Goal: Task Accomplishment & Management: Manage account settings

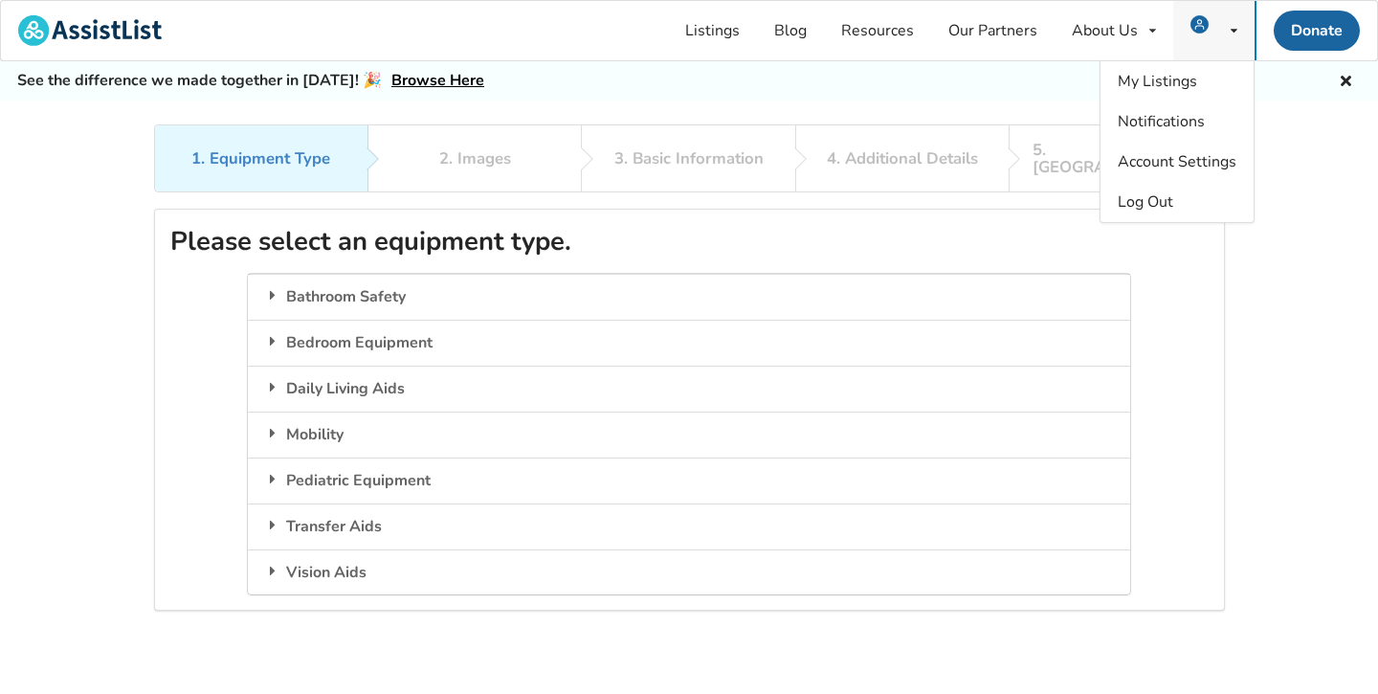
click at [1194, 25] on img at bounding box center [1200, 24] width 18 height 18
click at [1181, 68] on link "My Listings" at bounding box center [1177, 81] width 153 height 40
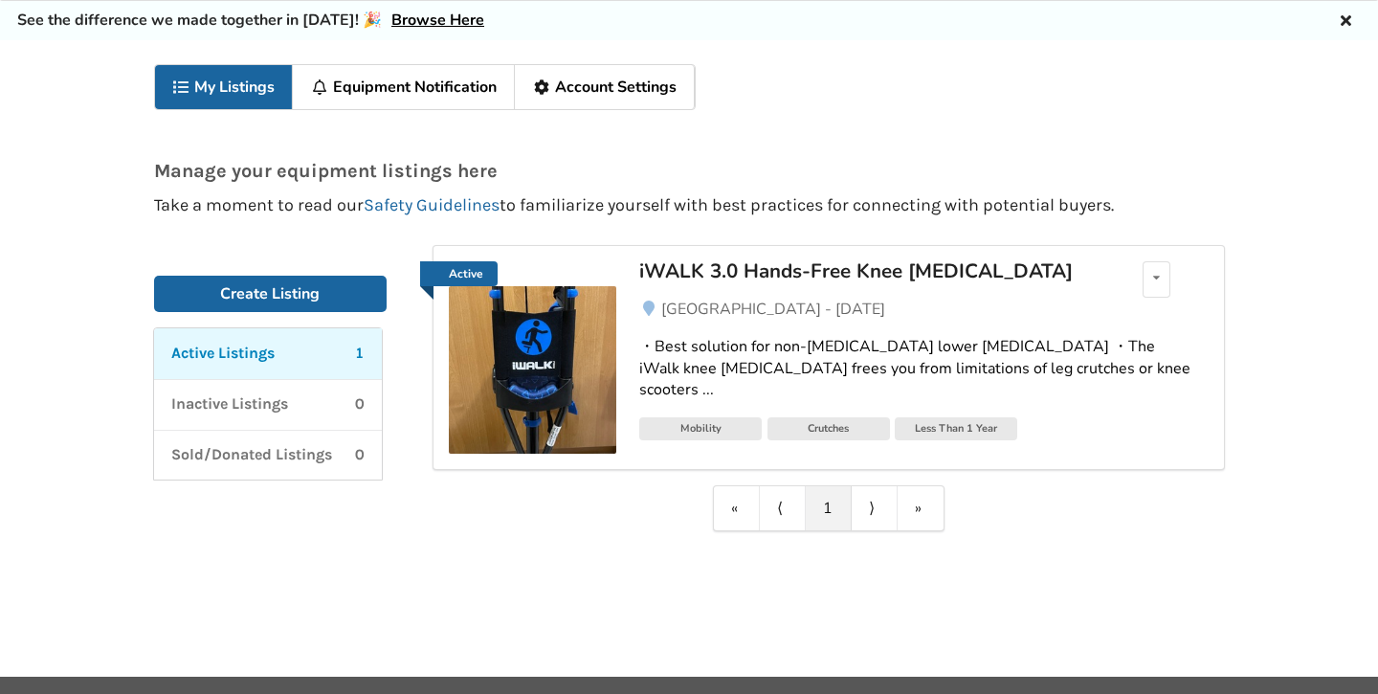
scroll to position [90, 0]
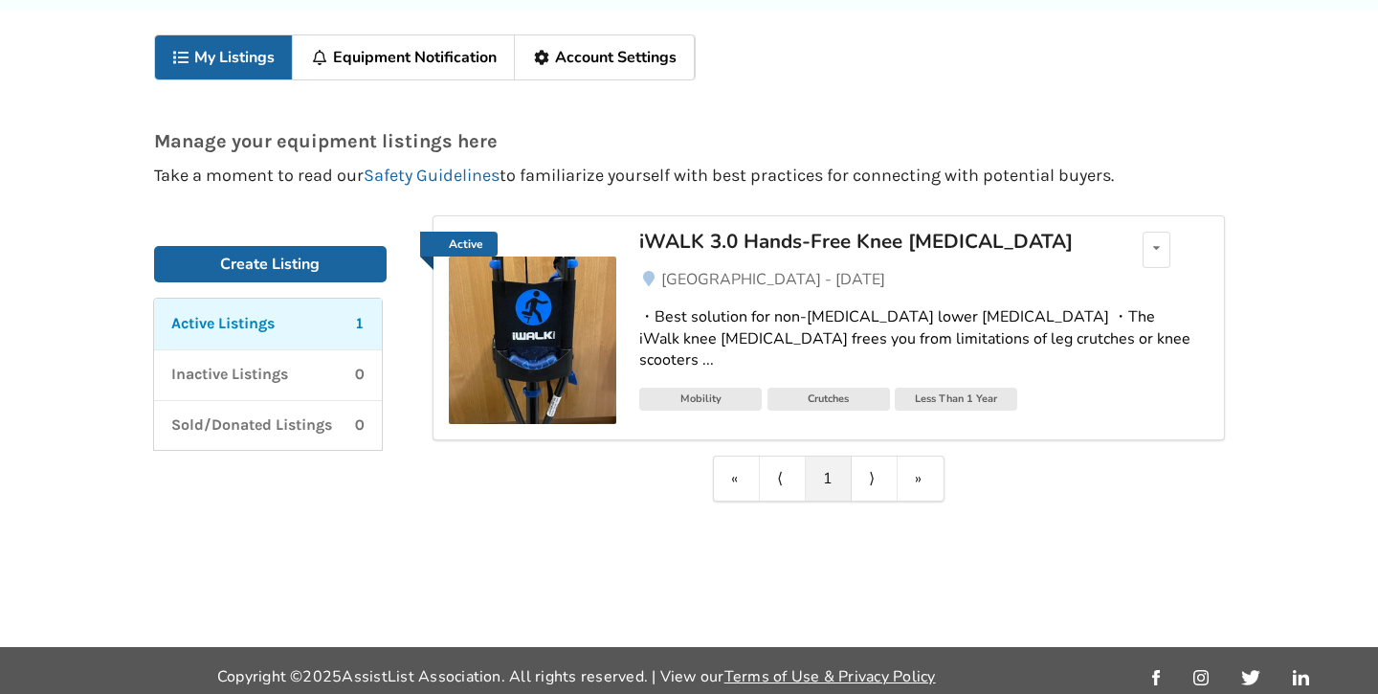
click at [824, 319] on div "・Best solution for non-[MEDICAL_DATA] lower [MEDICAL_DATA] ・The iWalk knee [MED…" at bounding box center [923, 339] width 568 height 66
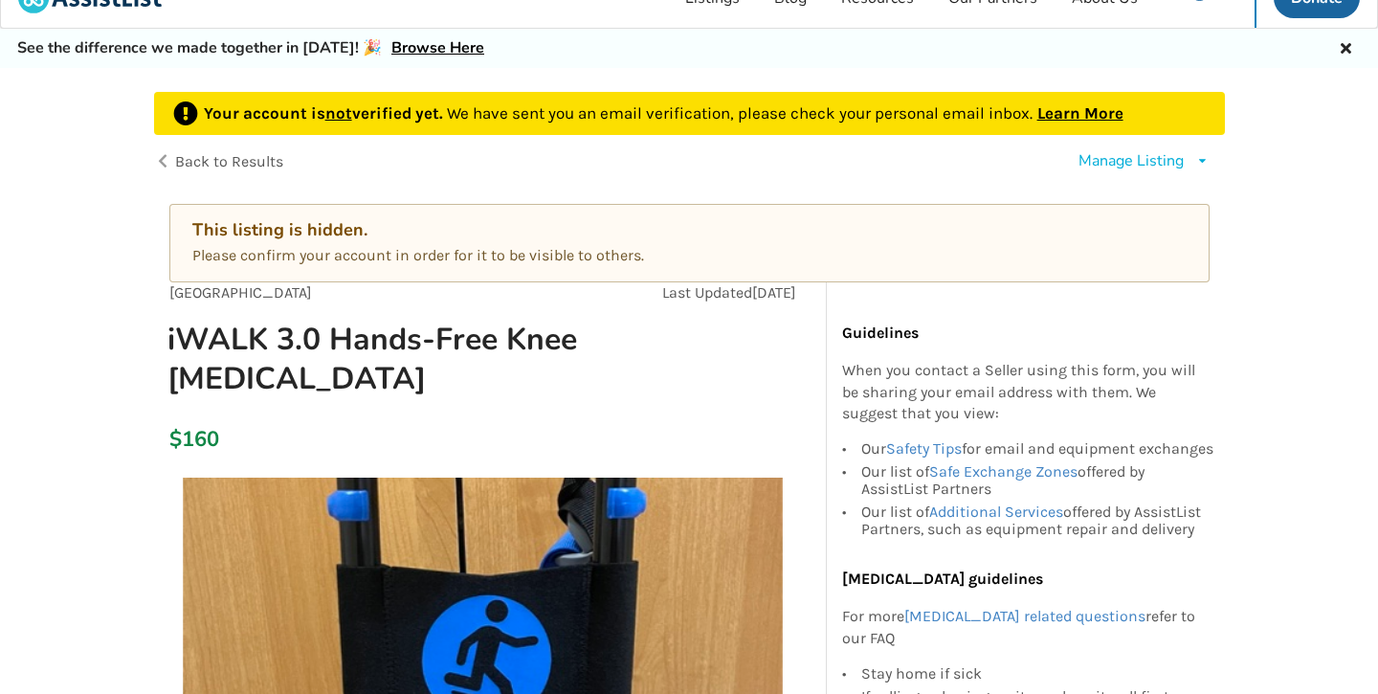
scroll to position [18, 0]
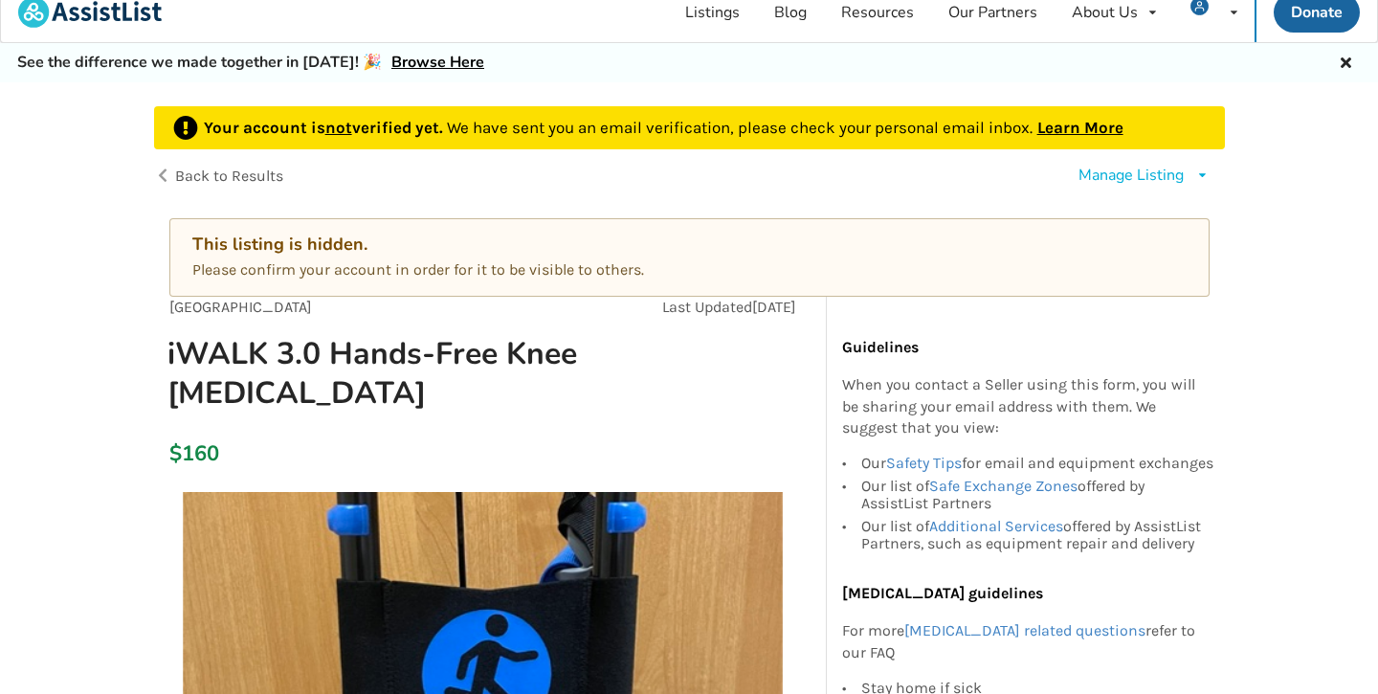
click at [327, 108] on div "Your account is not verified yet. We have sent you an email verification, pleas…" at bounding box center [689, 128] width 1071 height 44
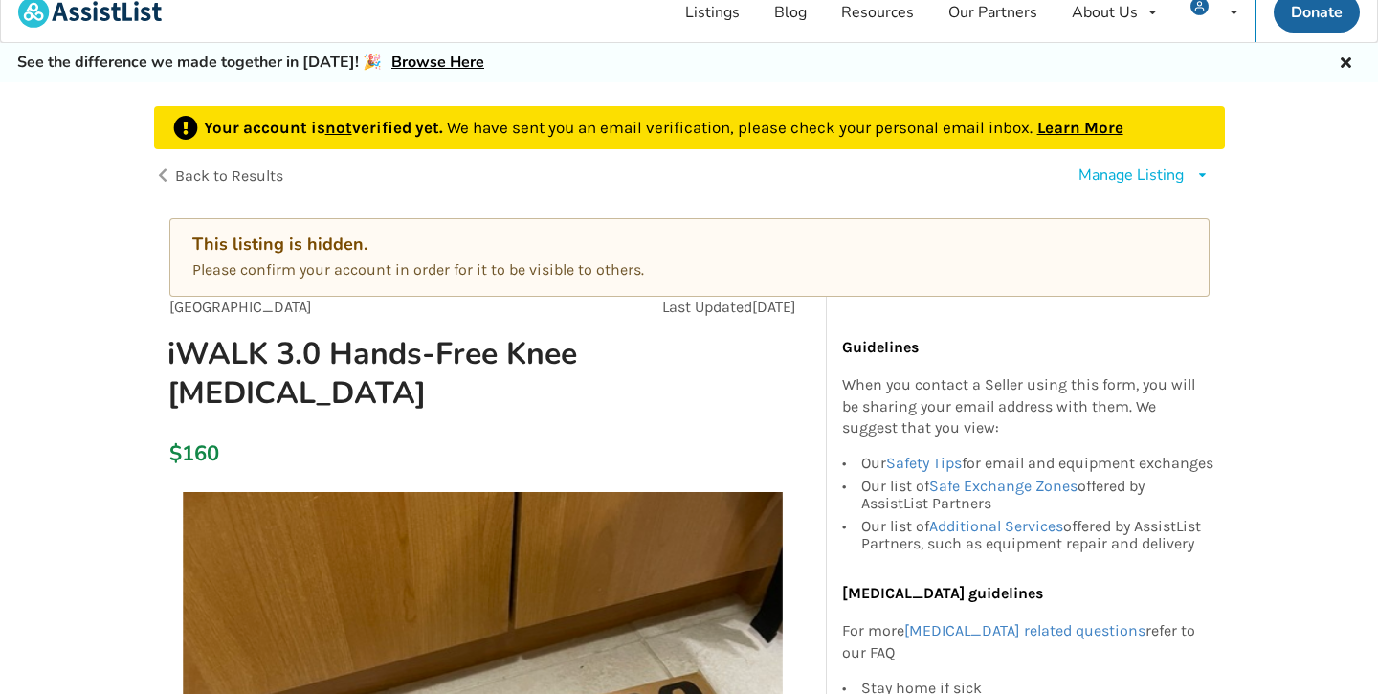
click at [327, 116] on p "Your account is not verified yet. We have sent you an email verification, pleas…" at bounding box center [664, 128] width 920 height 25
click at [327, 118] on u "not" at bounding box center [338, 127] width 27 height 19
click at [1089, 123] on link "Learn More" at bounding box center [1080, 127] width 86 height 19
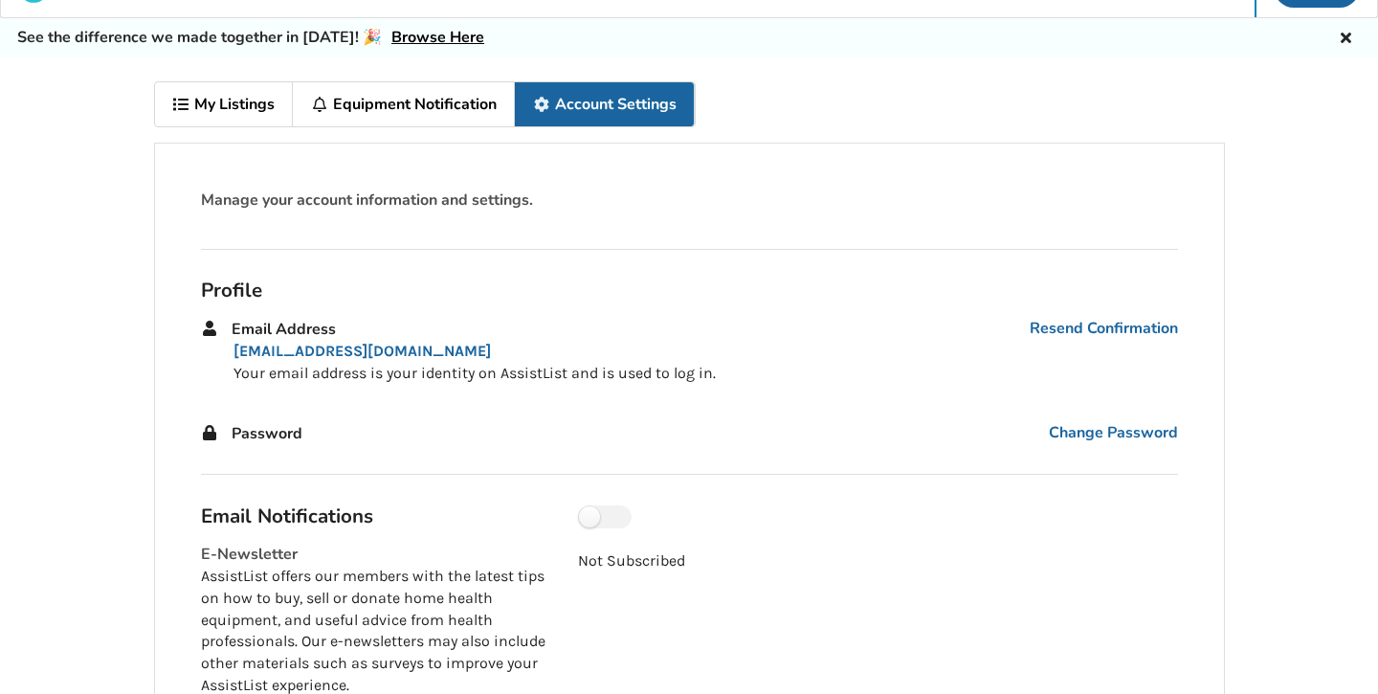
scroll to position [53, 0]
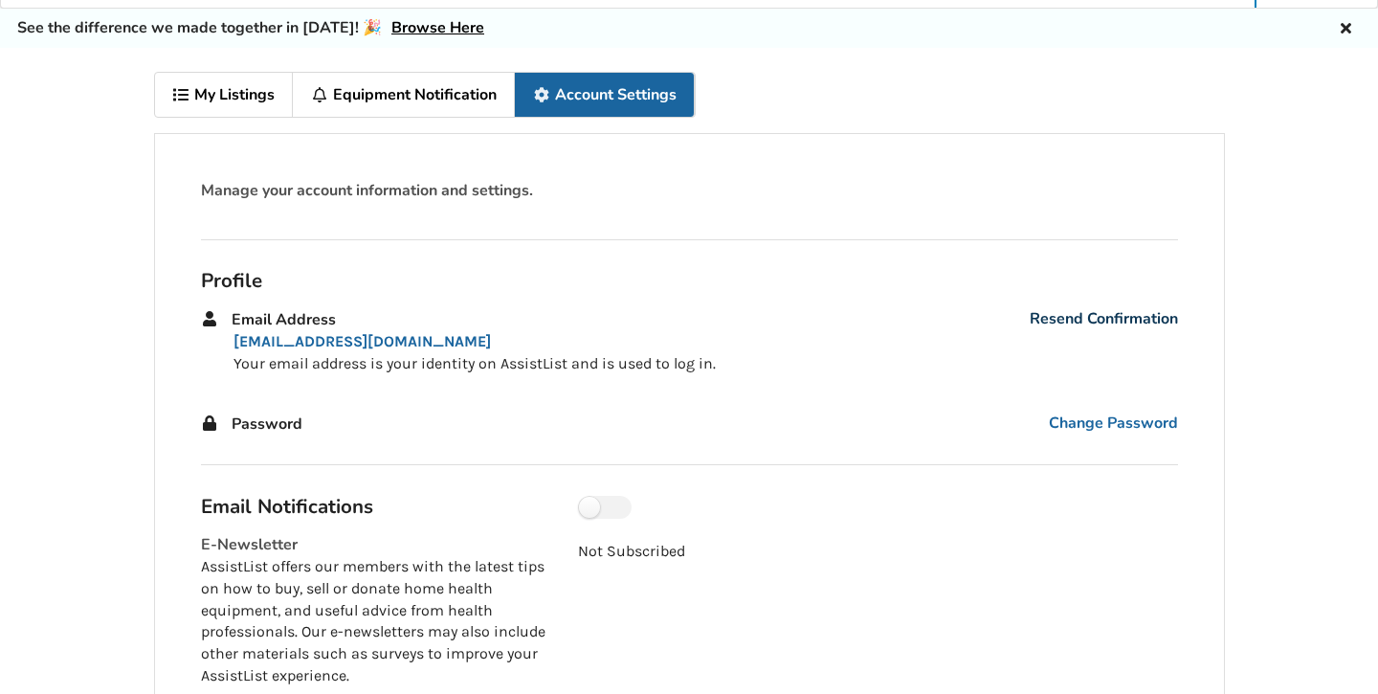
click at [1110, 313] on link "Resend Confirmation" at bounding box center [1104, 319] width 148 height 22
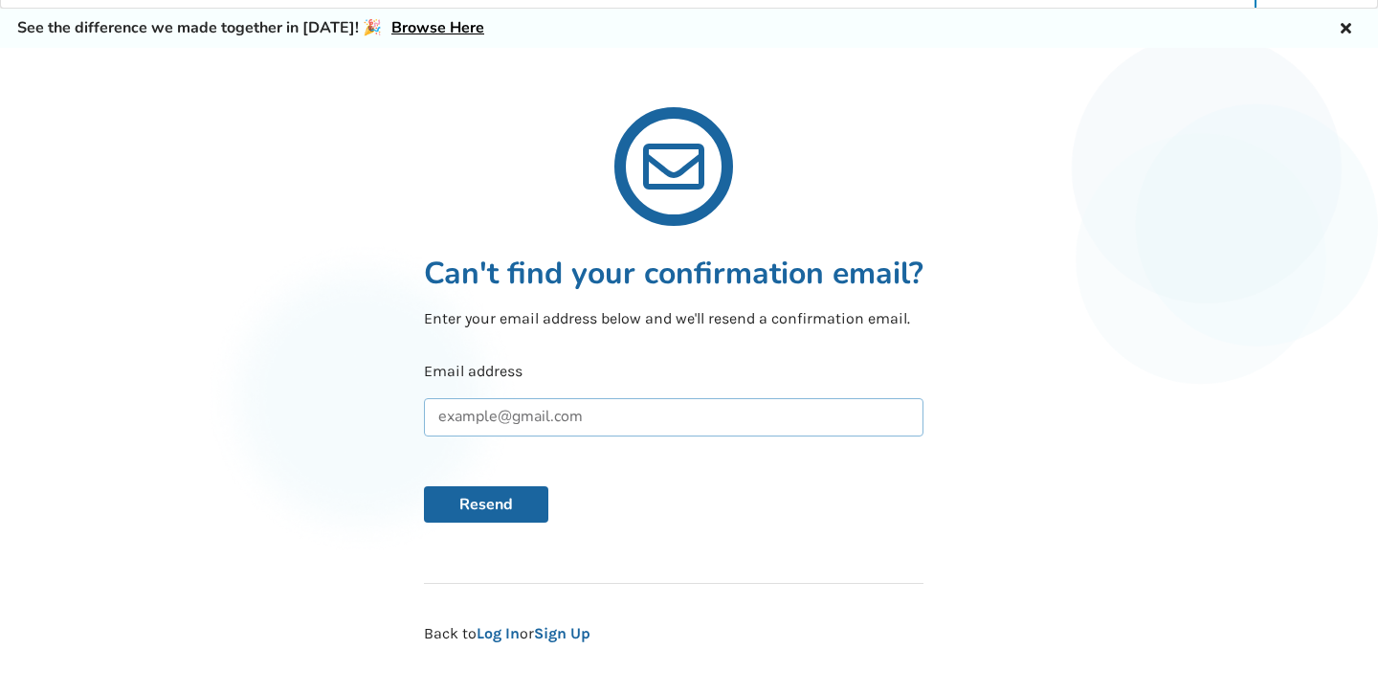
click at [565, 425] on input "text" at bounding box center [674, 417] width 500 height 38
click at [522, 420] on input "aya120" at bounding box center [674, 417] width 500 height 38
type input "a"
type input "aya1201＠[DOMAIN_NAME]"
click at [543, 492] on button "Resend" at bounding box center [486, 504] width 124 height 36
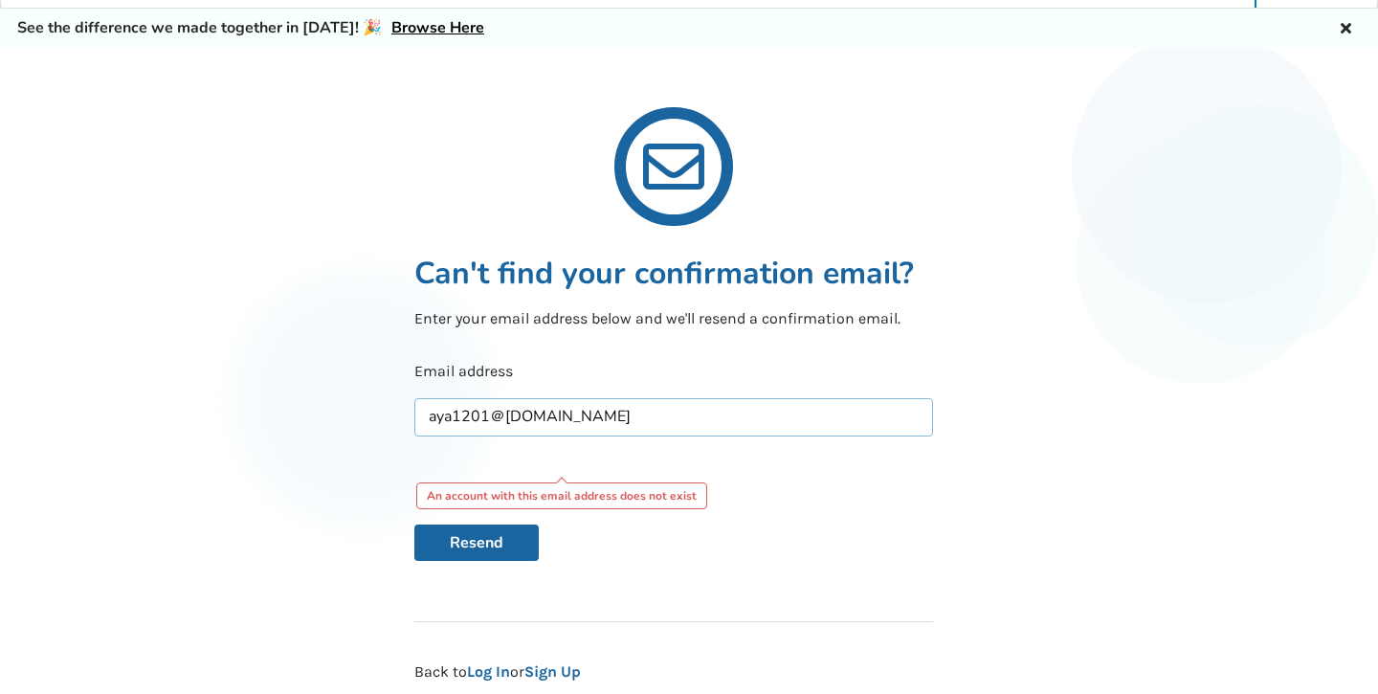
click at [616, 426] on input "aya1201＠[DOMAIN_NAME]" at bounding box center [673, 417] width 518 height 38
click at [1343, 24] on icon at bounding box center [1346, 25] width 18 height 15
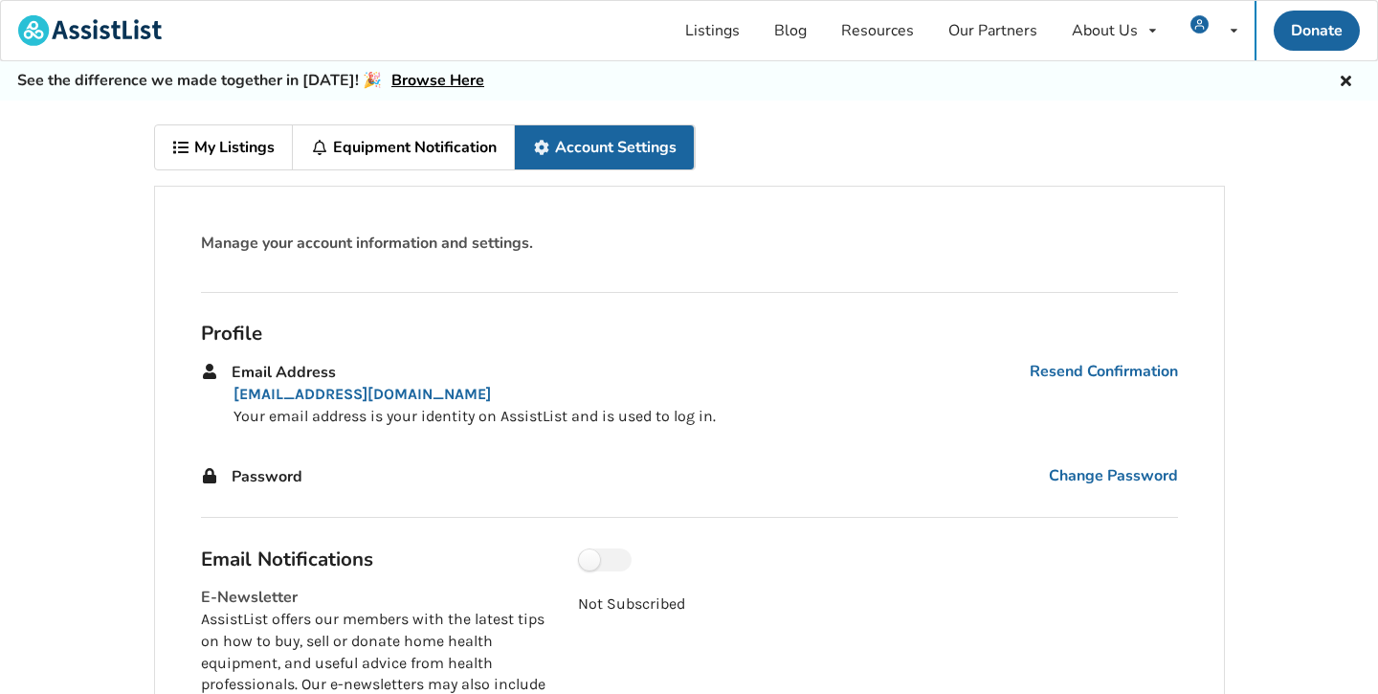
click at [191, 132] on link "My Listings" at bounding box center [224, 147] width 139 height 44
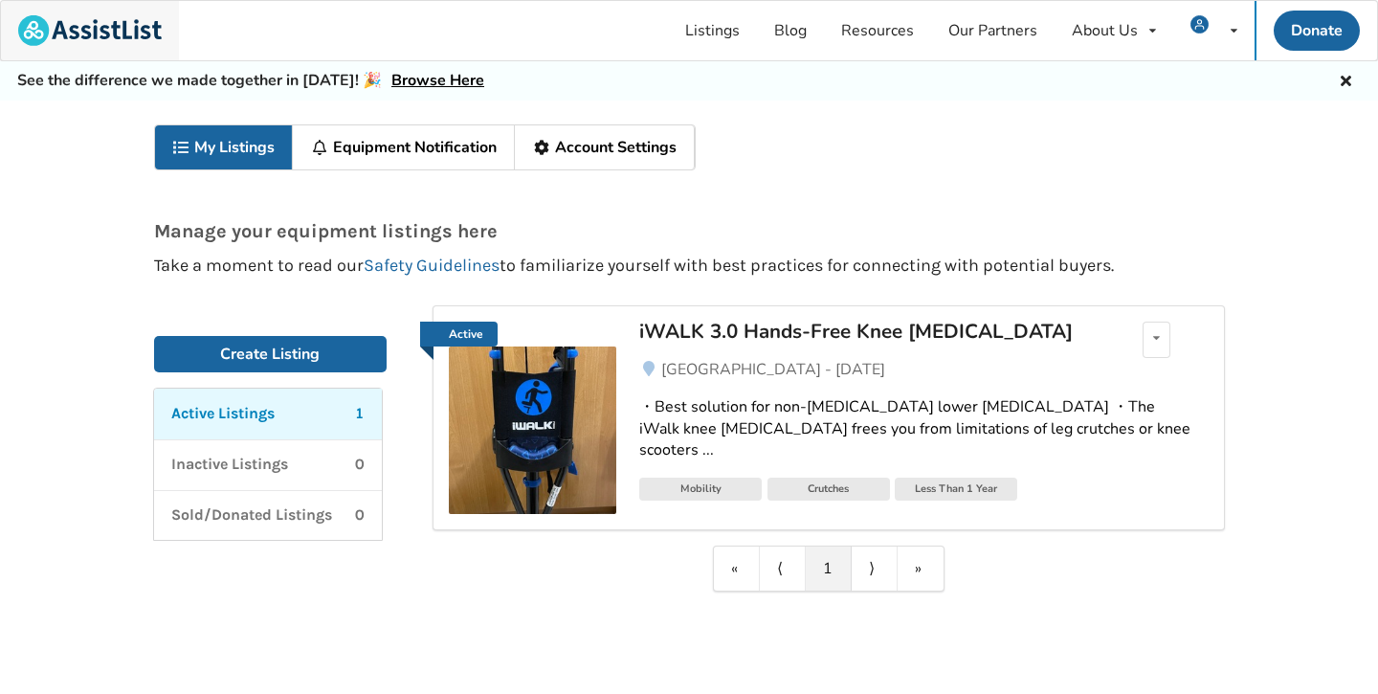
click at [157, 41] on img at bounding box center [90, 30] width 144 height 31
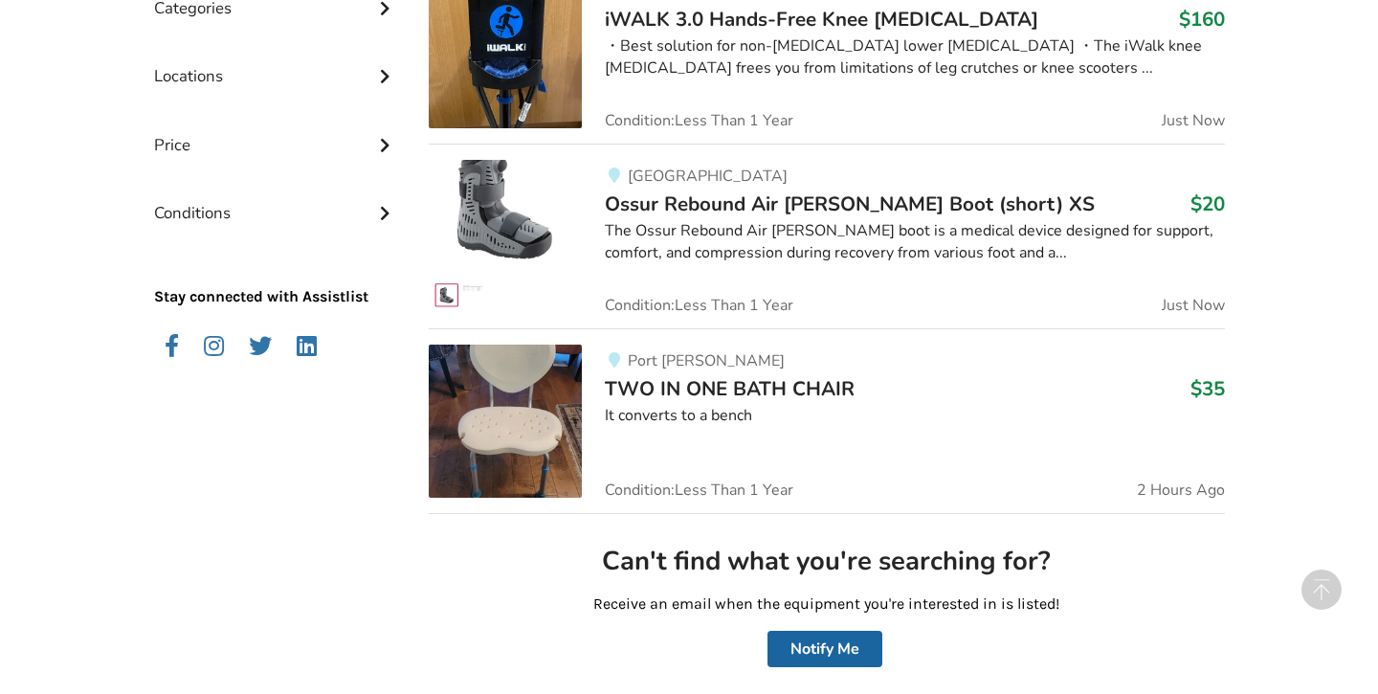
scroll to position [703, 0]
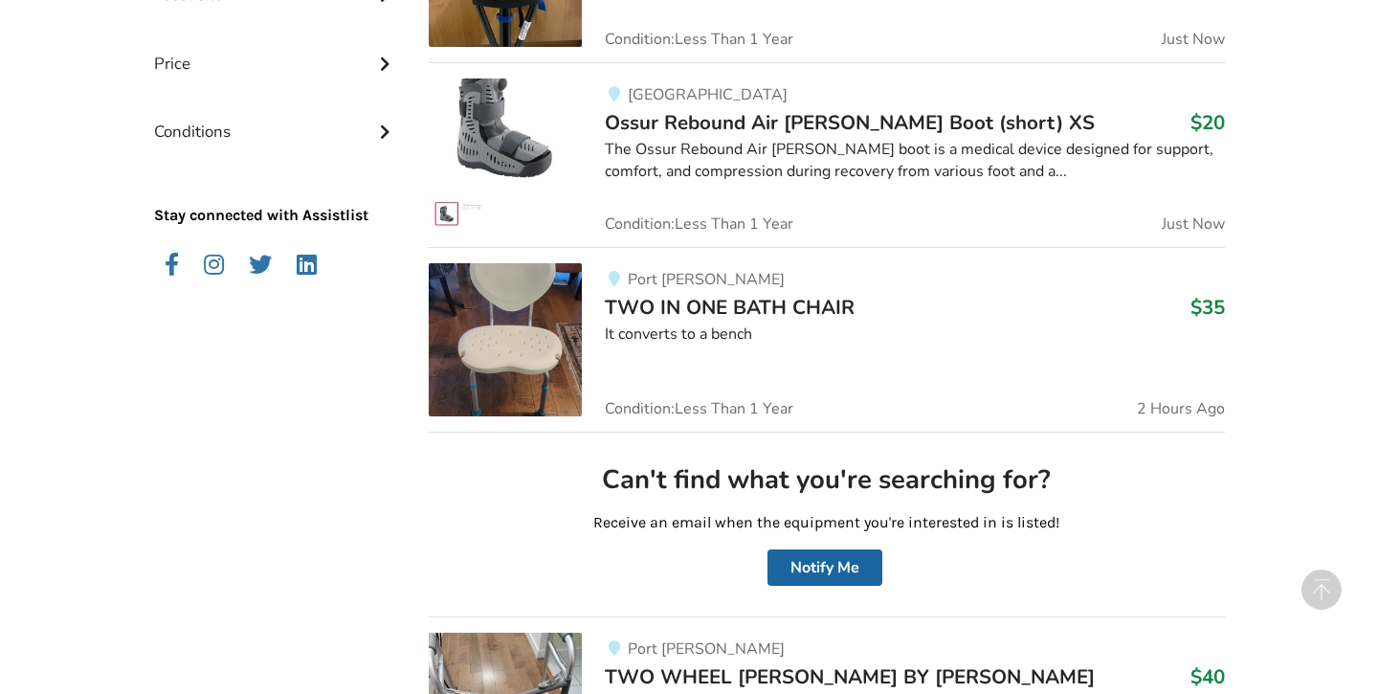
click at [697, 350] on div "Port Moody TWO IN ONE BATH CHAIR $35 It converts to a bench Condition: Less Tha…" at bounding box center [903, 339] width 642 height 153
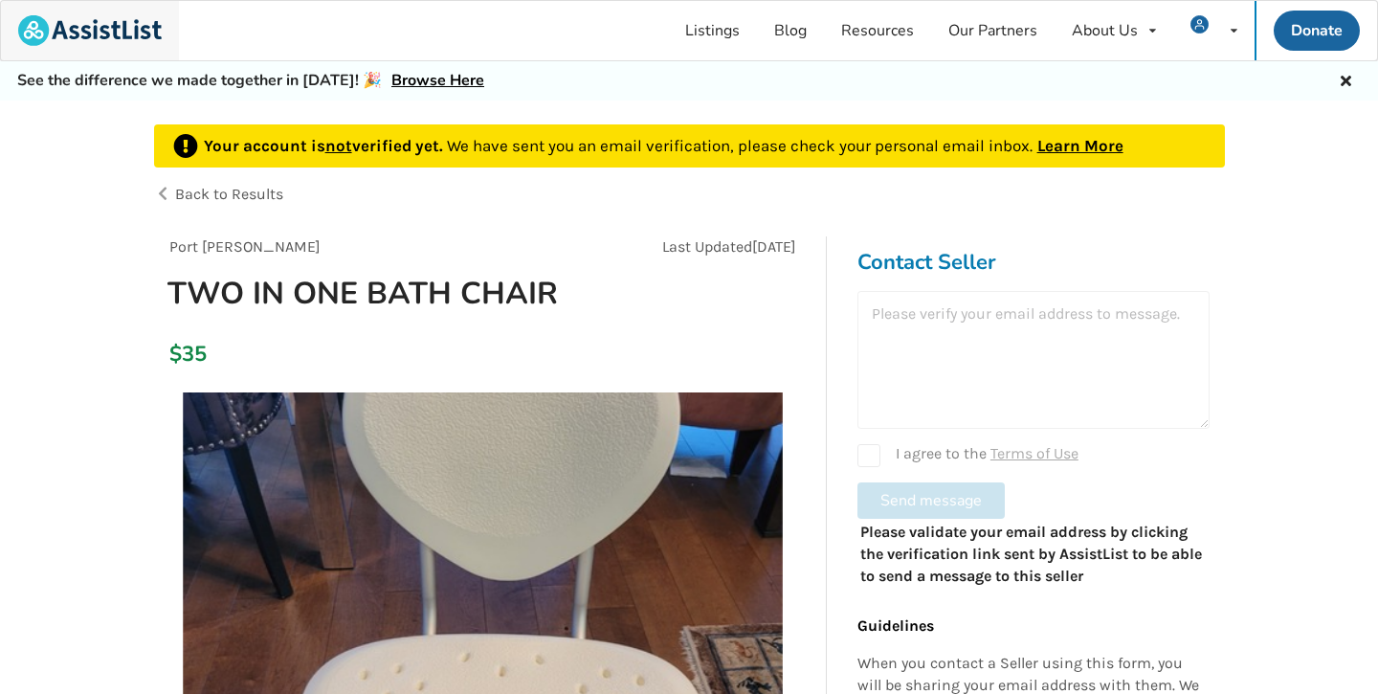
scroll to position [703, 0]
